Goal: Task Accomplishment & Management: Manage account settings

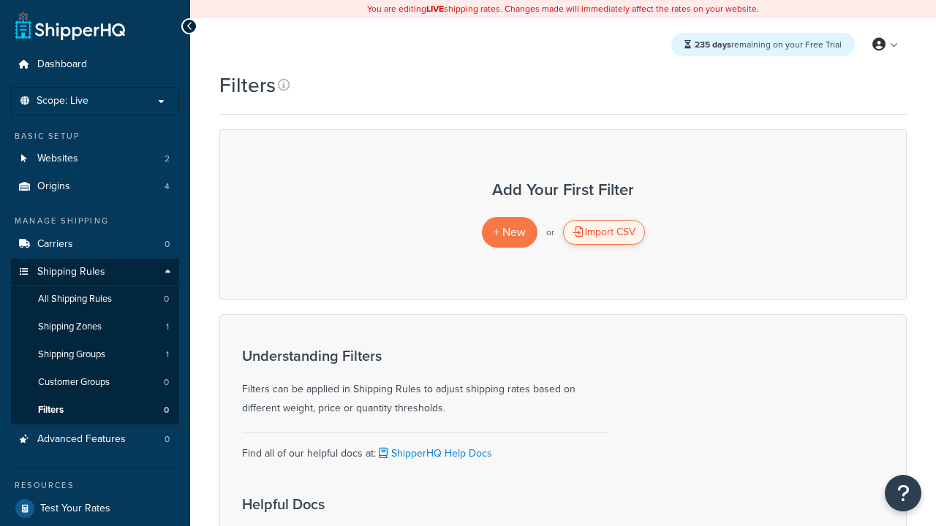
click at [603, 232] on div "Import CSV" at bounding box center [604, 232] width 82 height 25
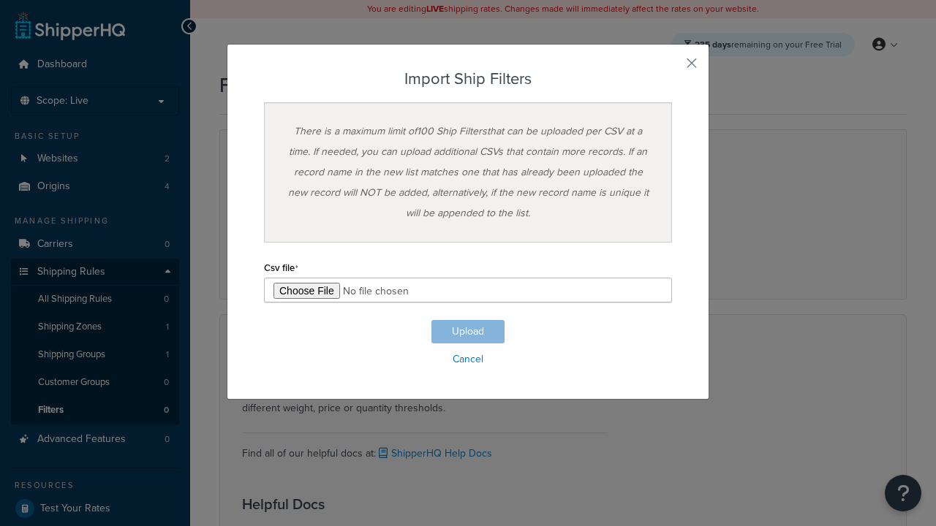
type input "C:\fakepath\importShipFiltersSuccess.csv"
click at [468, 332] on button "Upload" at bounding box center [467, 331] width 73 height 23
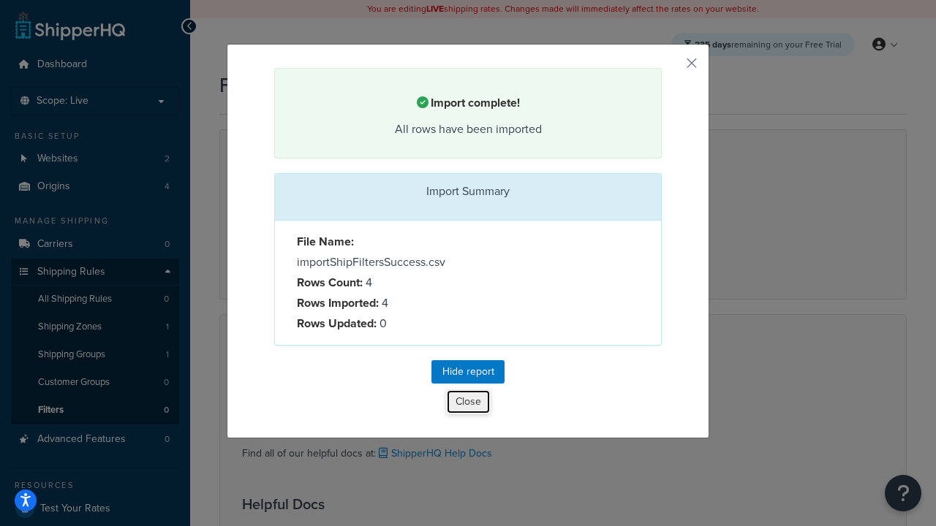
click at [468, 404] on button "Close" at bounding box center [468, 402] width 45 height 25
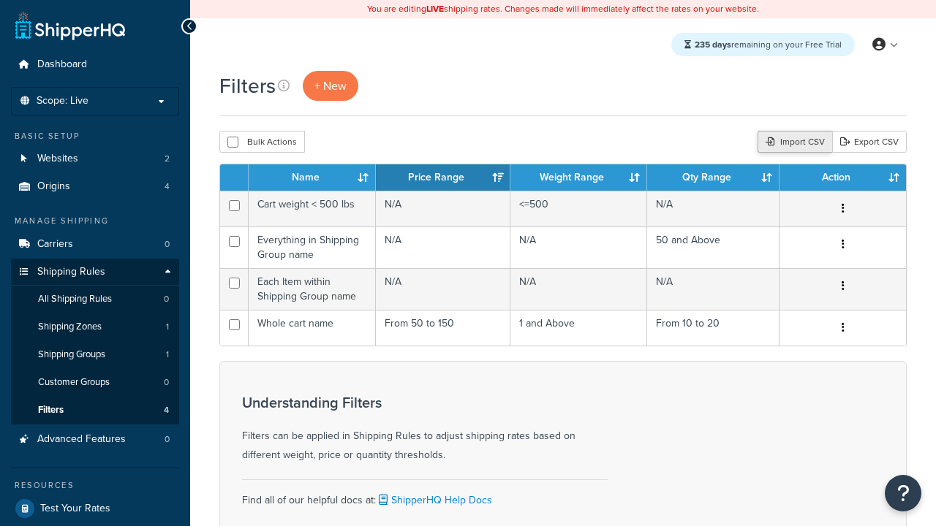
click at [792, 143] on div "Import CSV" at bounding box center [794, 142] width 75 height 22
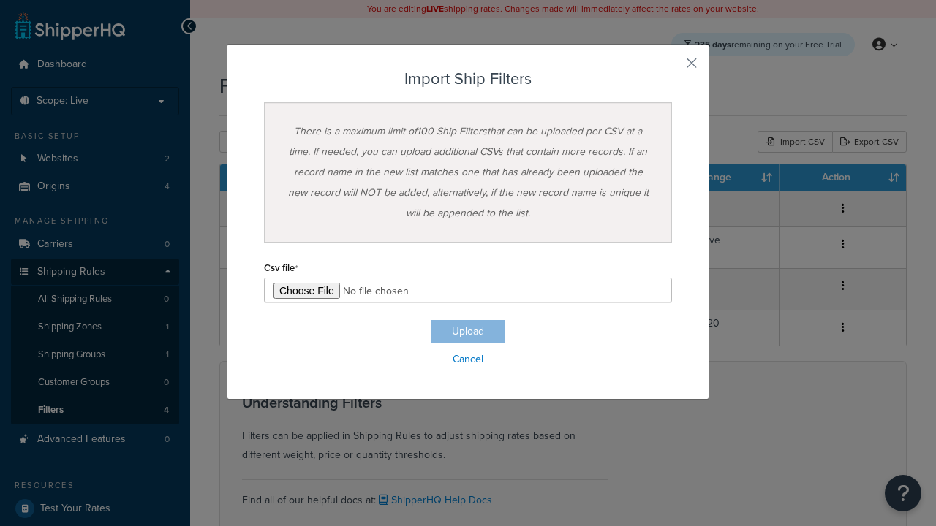
click at [468, 79] on h3 "Import Ship Filters" at bounding box center [468, 79] width 408 height 18
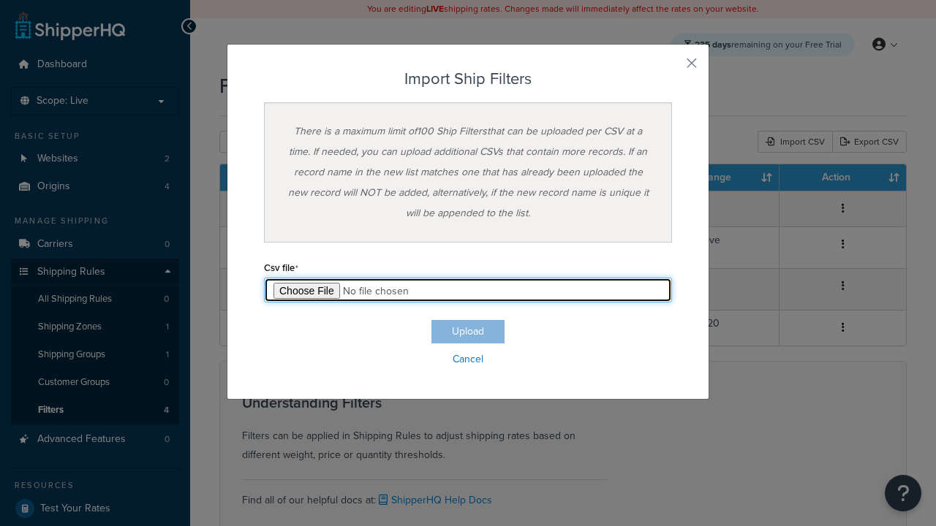
click at [468, 290] on input "file" at bounding box center [468, 290] width 408 height 25
type input "C:\fakepath\importShipFiltersFailure.csv"
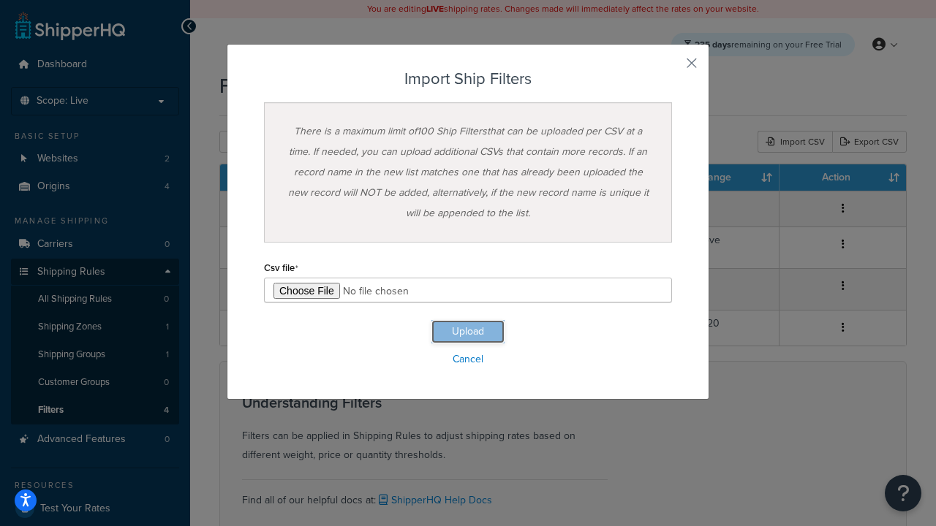
click at [468, 332] on button "Upload" at bounding box center [467, 331] width 73 height 23
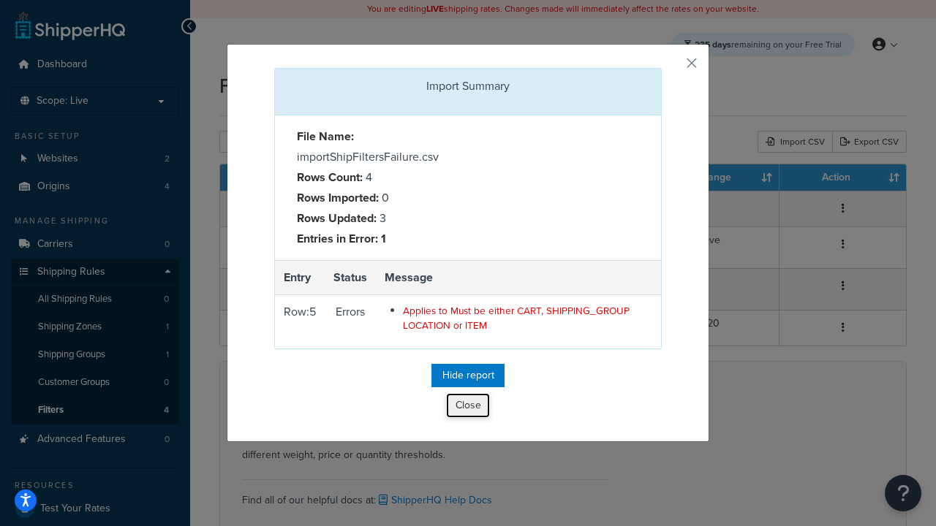
click at [468, 409] on button "Close" at bounding box center [468, 405] width 44 height 25
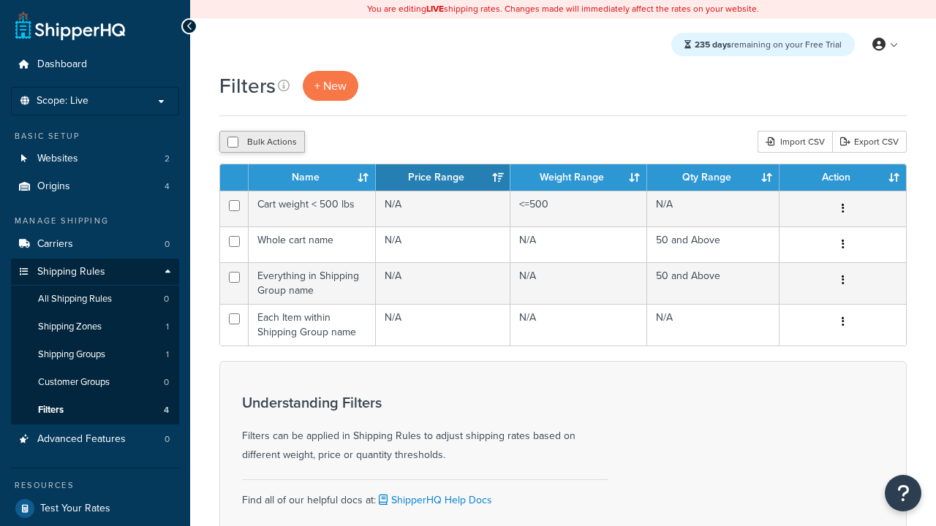
click at [262, 143] on button "Bulk Actions" at bounding box center [262, 142] width 86 height 22
checkbox input "true"
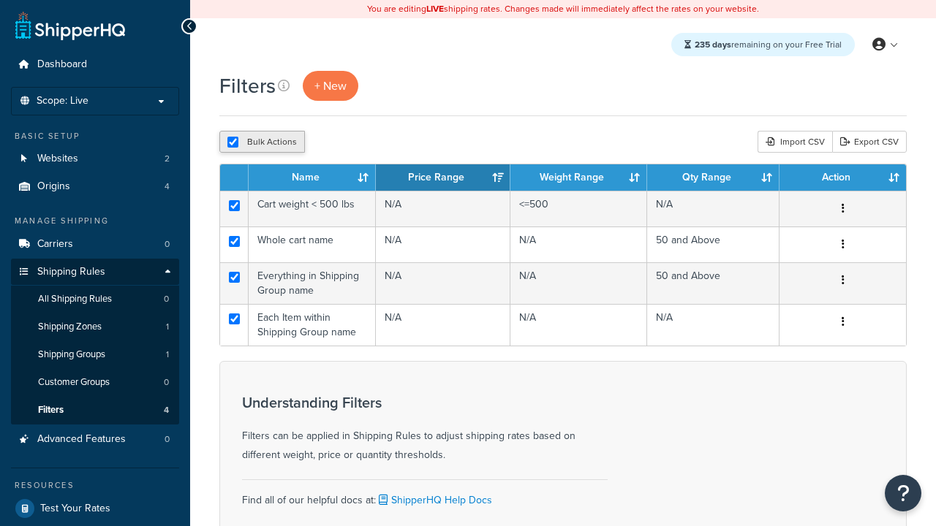
checkbox input "true"
click at [393, 143] on button "Delete" at bounding box center [390, 142] width 50 height 22
